Goal: Feedback & Contribution: Submit feedback/report problem

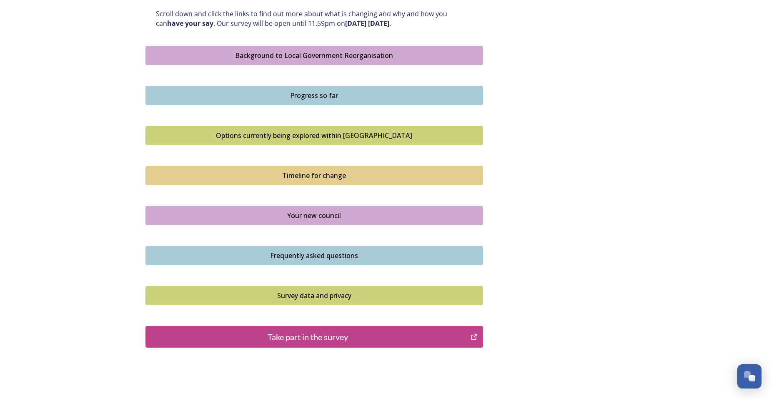
scroll to position [458, 0]
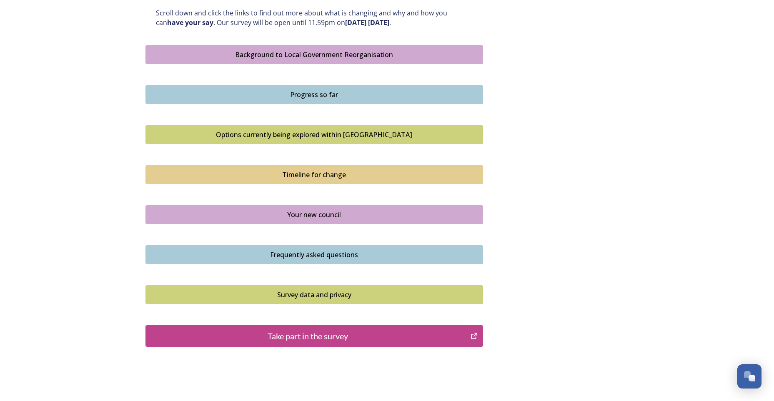
click at [260, 53] on div "Background to Local Government Reorganisation" at bounding box center [314, 55] width 328 height 10
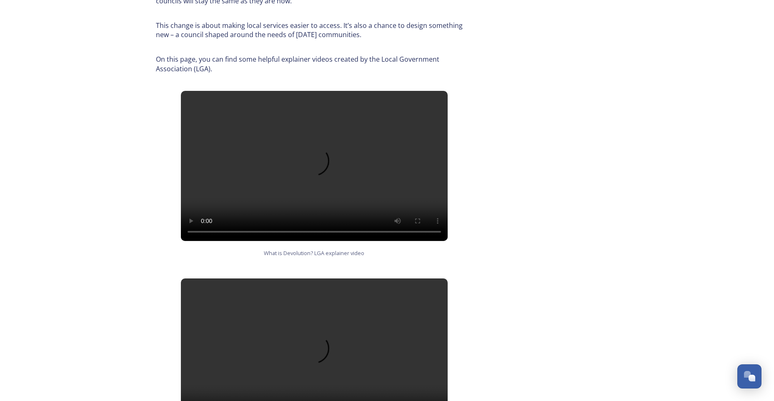
scroll to position [405, 0]
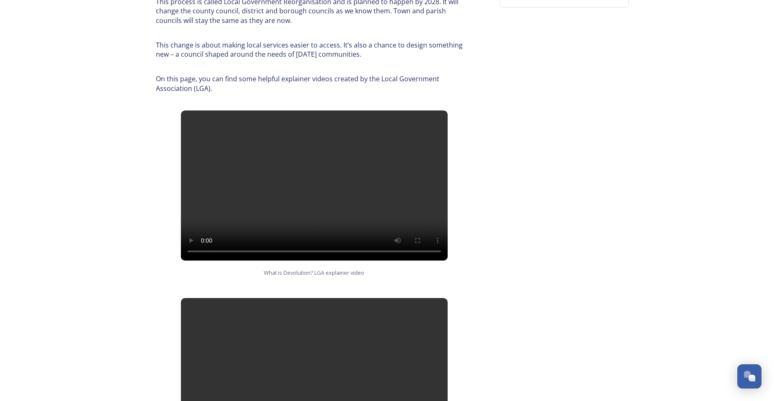
click at [298, 193] on video at bounding box center [314, 185] width 267 height 150
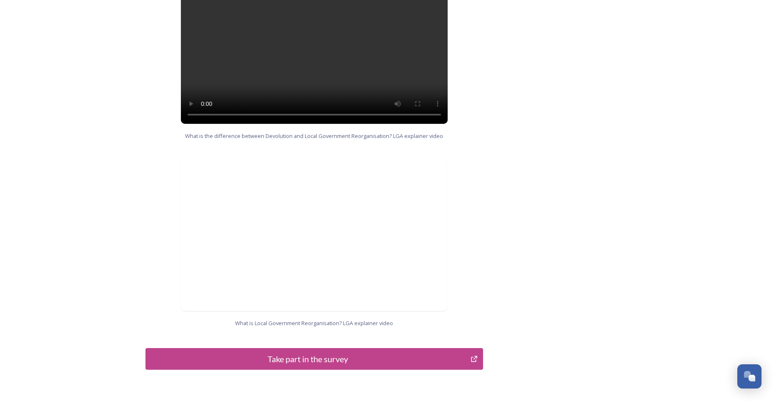
scroll to position [780, 0]
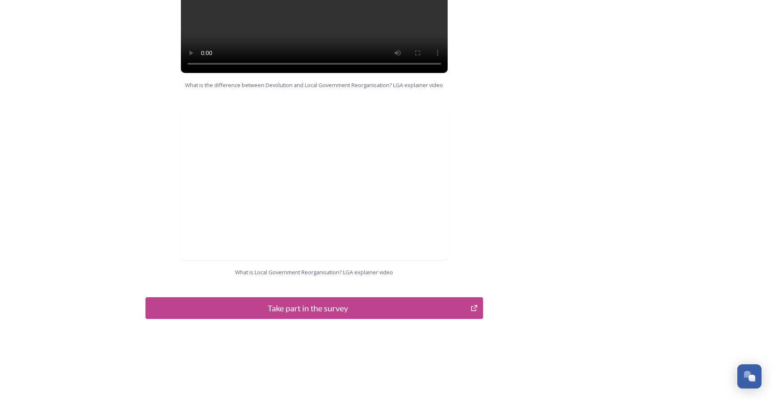
click at [318, 302] on div "Take part in the survey" at bounding box center [308, 308] width 316 height 12
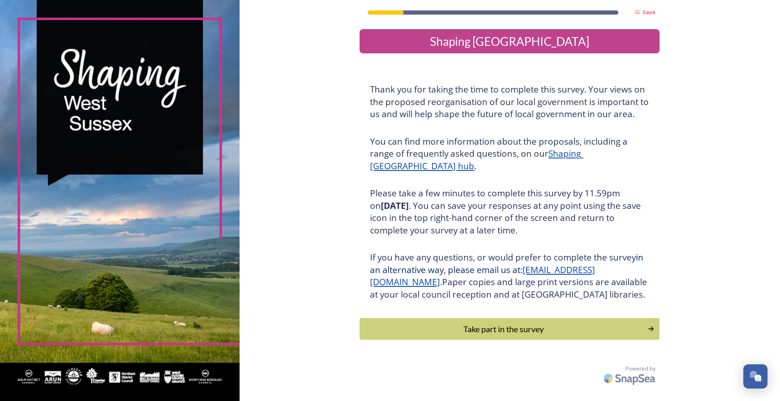
click at [505, 335] on div "Take part in the survey" at bounding box center [503, 328] width 279 height 12
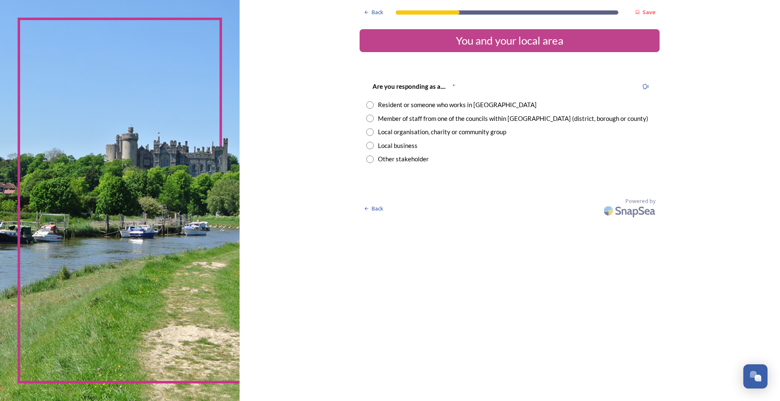
click at [370, 117] on input "radio" at bounding box center [369, 118] width 7 height 7
radio input "true"
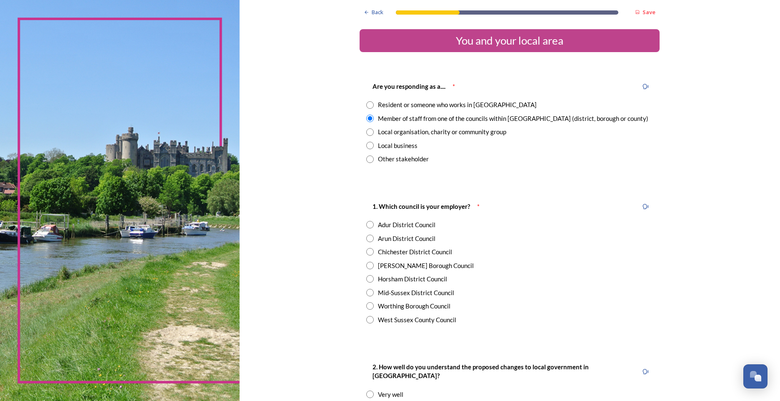
click at [371, 320] on div "West Sussex County Council" at bounding box center [509, 320] width 287 height 10
radio input "true"
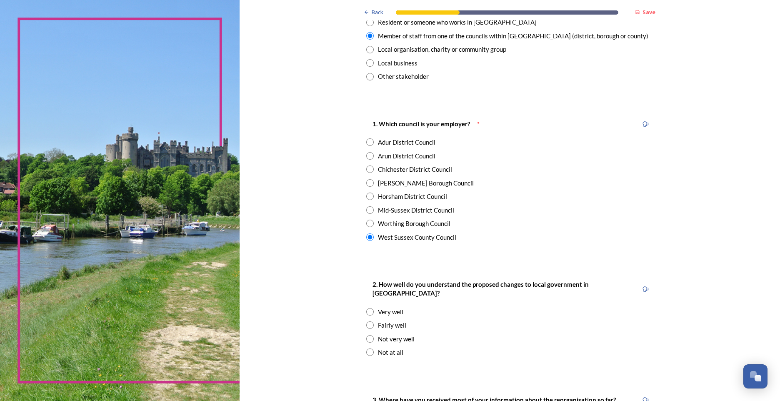
scroll to position [83, 0]
click at [366, 334] on input "radio" at bounding box center [369, 337] width 7 height 7
radio input "true"
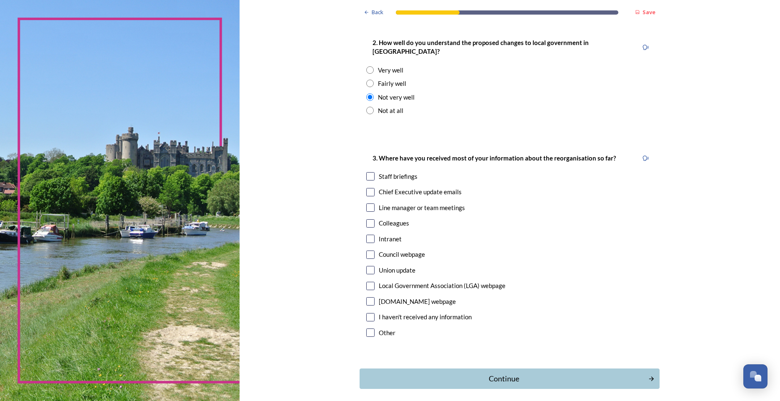
scroll to position [333, 0]
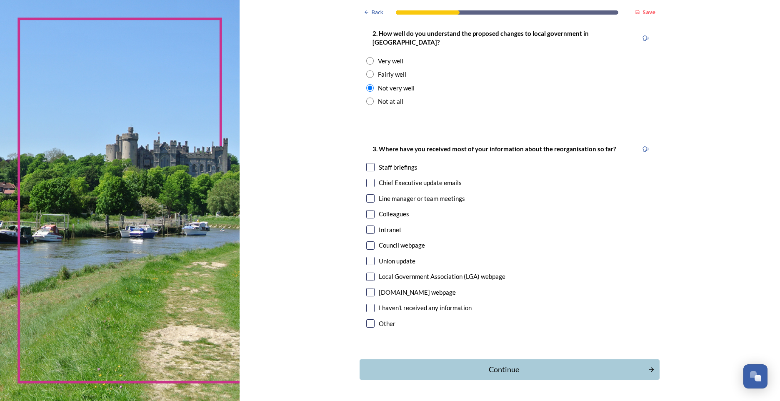
click at [370, 163] on input "checkbox" at bounding box center [370, 167] width 8 height 8
checkbox input "true"
click at [522, 364] on div "Continue" at bounding box center [504, 369] width 282 height 11
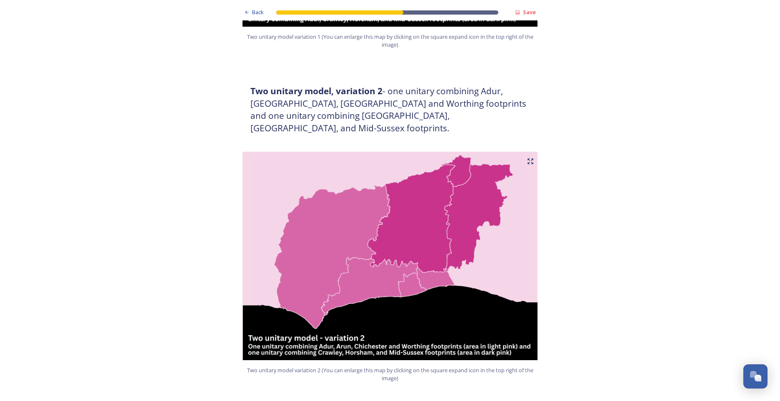
scroll to position [833, 0]
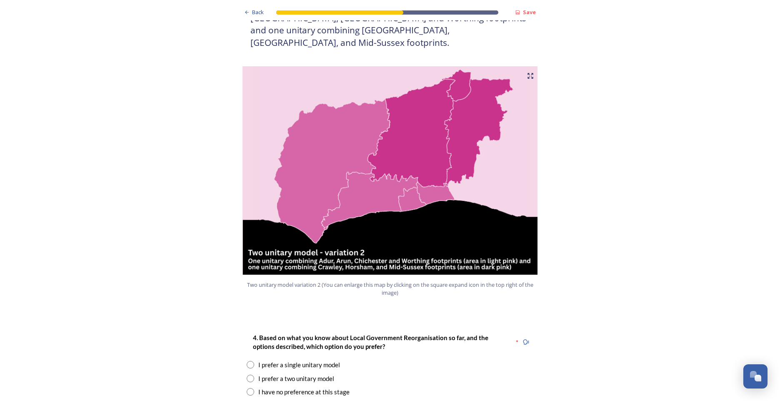
click at [240, 356] on div "4. Based on what you know about Local Government Reorganisation so far, and the…" at bounding box center [390, 364] width 300 height 81
click at [247, 375] on input "radio" at bounding box center [250, 378] width 7 height 7
radio input "true"
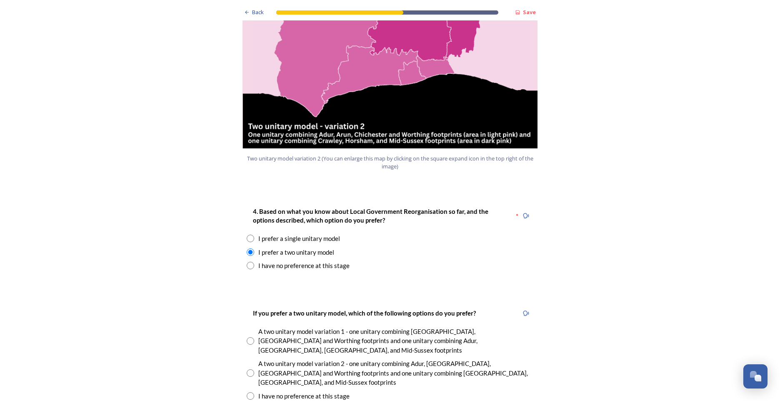
scroll to position [958, 0]
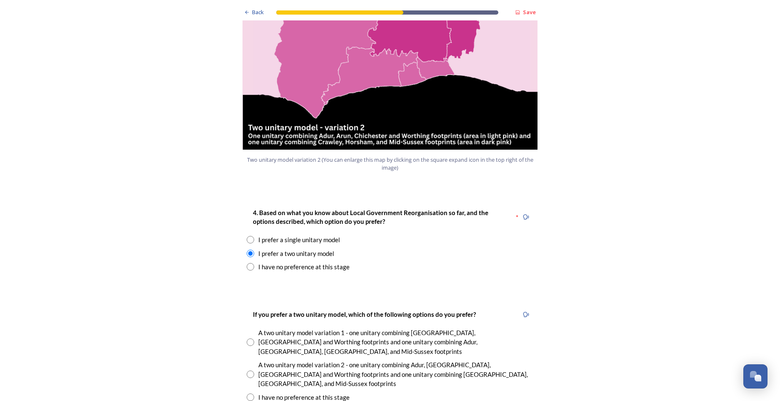
drag, startPoint x: 247, startPoint y: 331, endPoint x: 266, endPoint y: 331, distance: 18.7
click at [247, 360] on div "A two unitary model variation 2 - one unitary combining Adur, [GEOGRAPHIC_DATA]…" at bounding box center [390, 374] width 287 height 28
radio input "true"
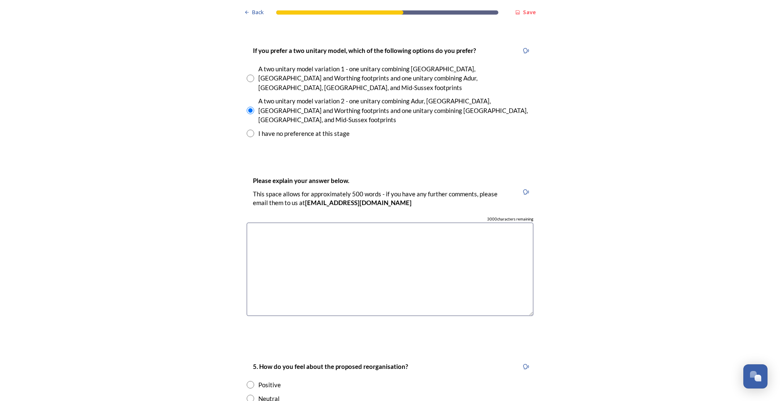
scroll to position [1333, 0]
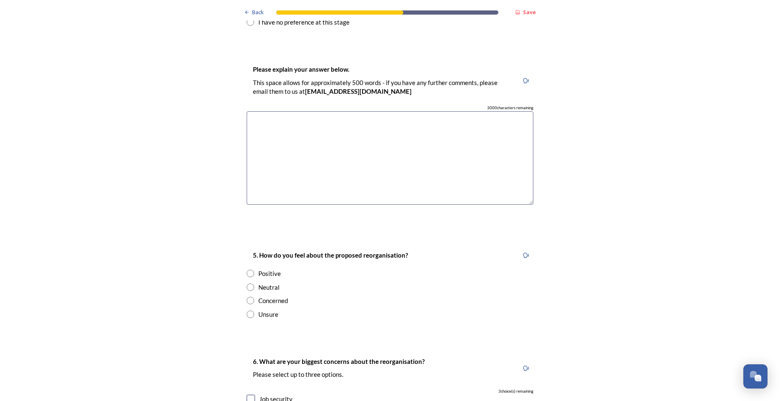
click at [247, 297] on input "radio" at bounding box center [250, 300] width 7 height 7
radio input "true"
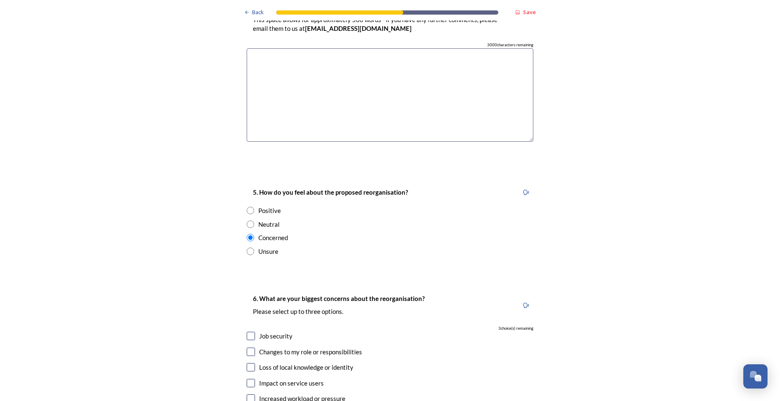
scroll to position [1417, 0]
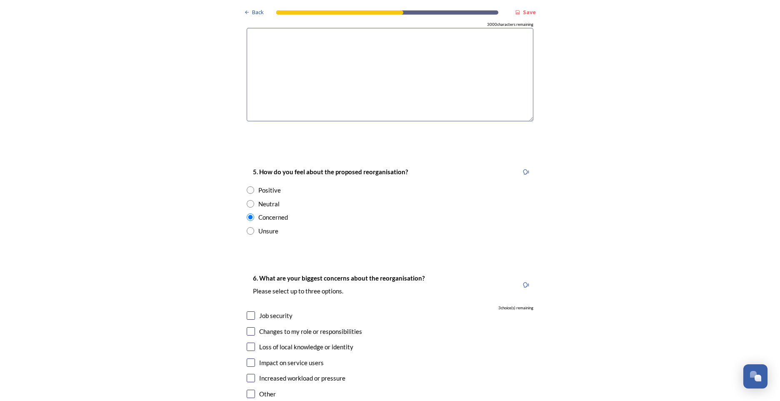
click at [250, 311] on input "checkbox" at bounding box center [251, 315] width 8 height 8
click at [247, 311] on input "checkbox" at bounding box center [251, 315] width 8 height 8
checkbox input "true"
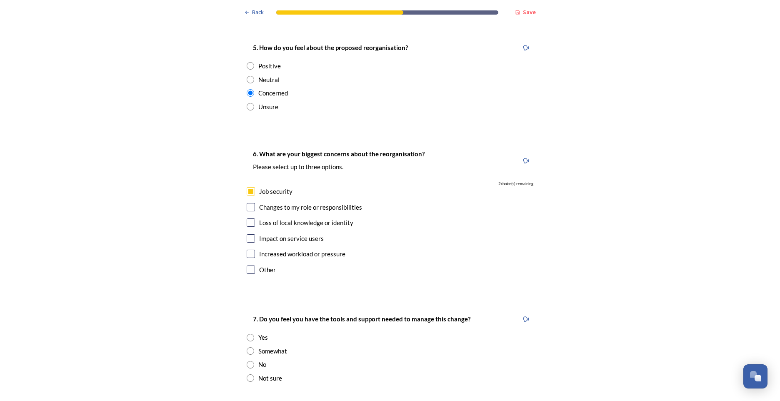
scroll to position [1542, 0]
drag, startPoint x: 249, startPoint y: 193, endPoint x: 273, endPoint y: 192, distance: 24.2
click at [249, 233] on input "checkbox" at bounding box center [251, 237] width 8 height 8
checkbox input "true"
drag, startPoint x: 245, startPoint y: 162, endPoint x: 252, endPoint y: 159, distance: 8.2
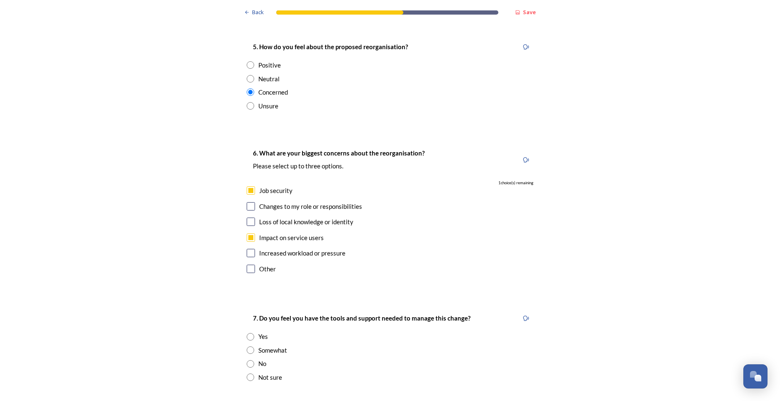
click at [248, 202] on input "checkbox" at bounding box center [251, 206] width 8 height 8
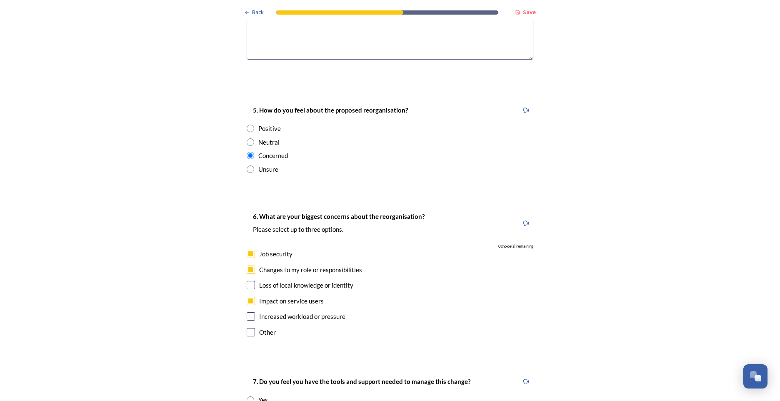
scroll to position [1417, 0]
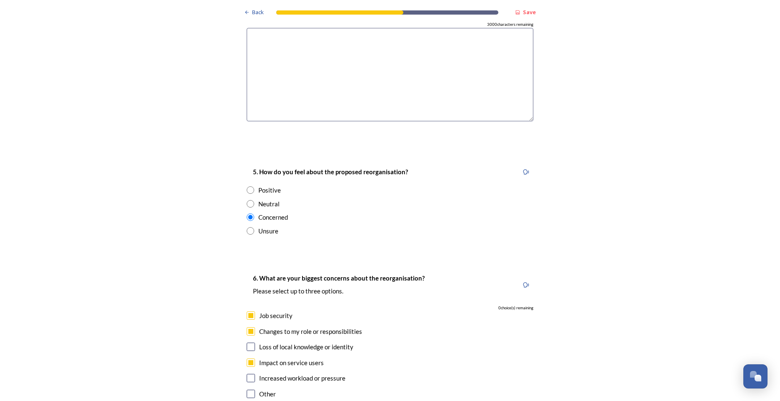
click at [247, 327] on input "checkbox" at bounding box center [251, 331] width 8 height 8
checkbox input "false"
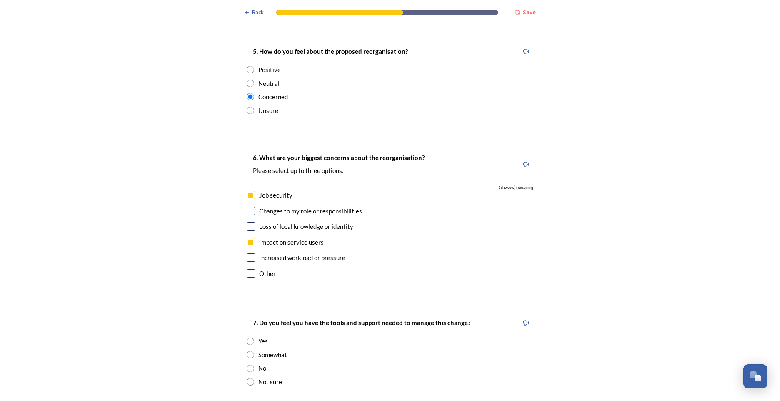
scroll to position [1542, 0]
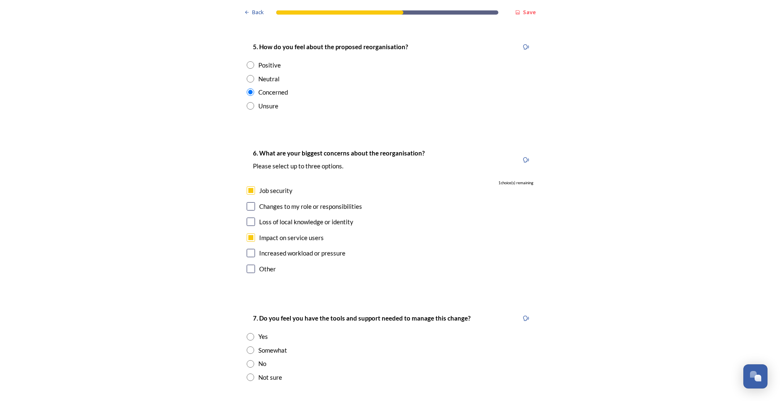
click at [242, 322] on div "7. Do you feel you have the tools and support needed to manage this change? Yes…" at bounding box center [390, 347] width 300 height 85
click at [243, 320] on div "7. Do you feel you have the tools and support needed to manage this change? Yes…" at bounding box center [390, 347] width 300 height 85
click at [247, 360] on input "radio" at bounding box center [250, 363] width 7 height 7
radio input "true"
click at [252, 202] on input "checkbox" at bounding box center [251, 206] width 8 height 8
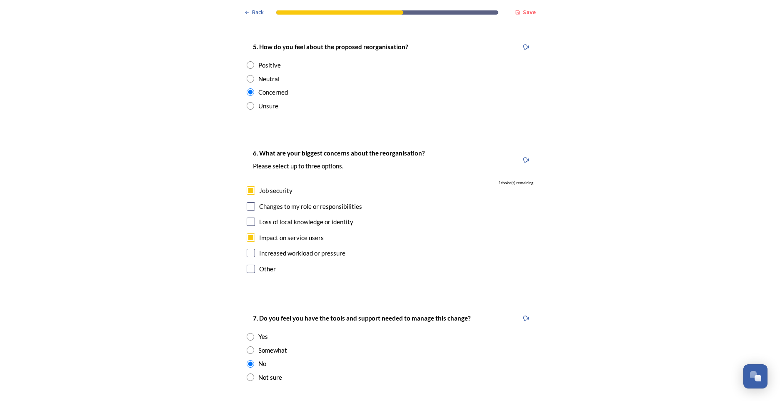
checkbox input "true"
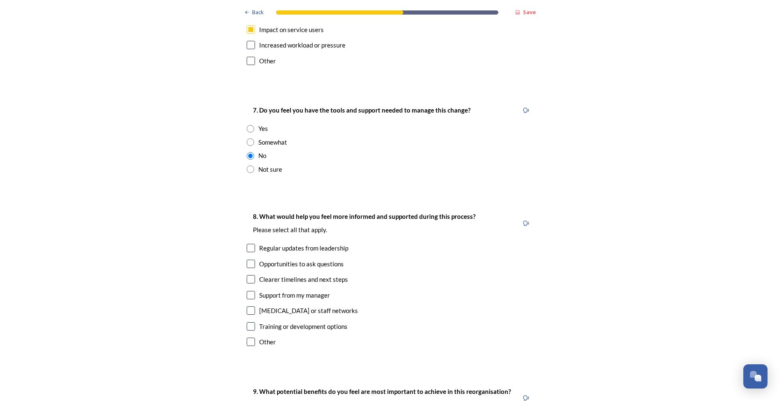
scroll to position [1750, 0]
click at [247, 275] on input "checkbox" at bounding box center [251, 279] width 8 height 8
checkbox input "true"
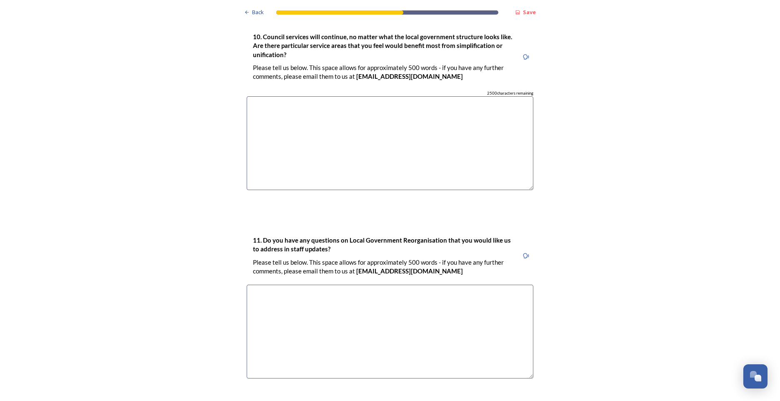
scroll to position [2396, 0]
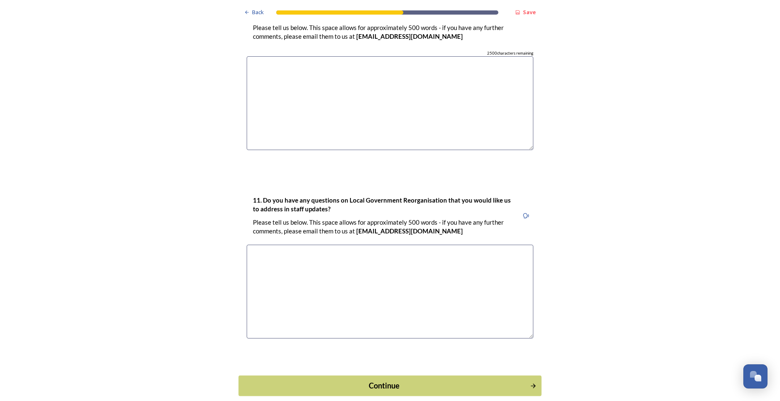
click at [401, 375] on button "Continue" at bounding box center [389, 385] width 303 height 20
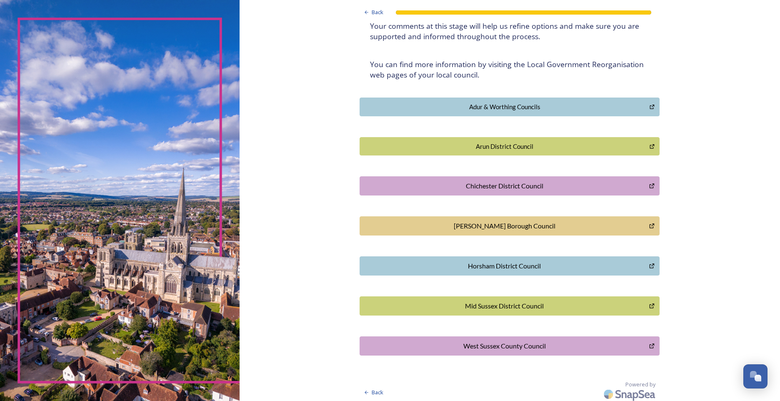
scroll to position [136, 0]
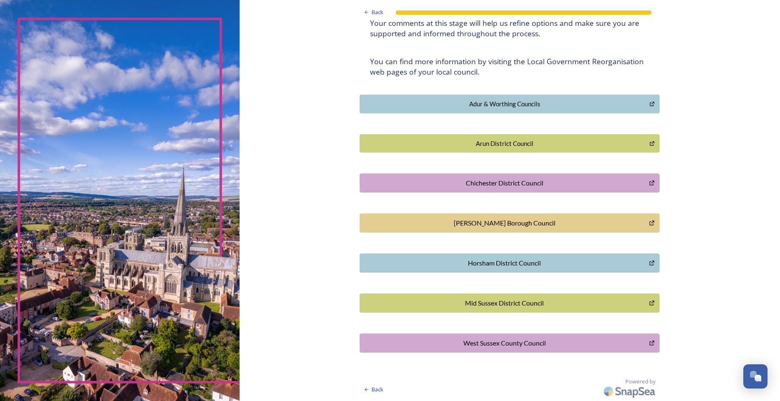
click at [535, 339] on div "West Sussex County Council" at bounding box center [504, 343] width 280 height 10
